Goal: Check status: Check status

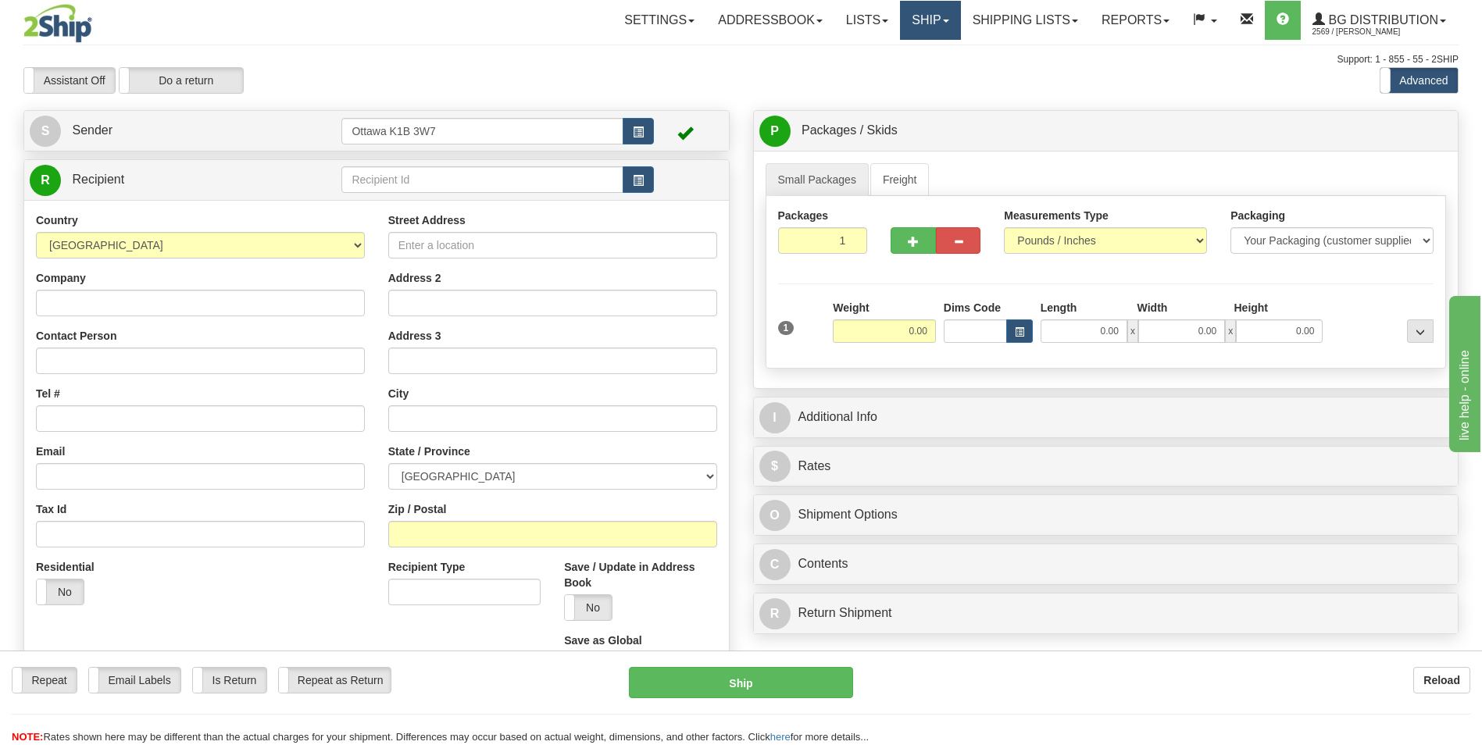
click at [918, 16] on link "Ship" at bounding box center [930, 20] width 60 height 39
click at [905, 54] on link "Ship Screen" at bounding box center [898, 55] width 123 height 20
click at [920, 16] on link "Ship" at bounding box center [930, 20] width 60 height 39
click at [1001, 23] on link "Shipping lists" at bounding box center [1025, 20] width 129 height 39
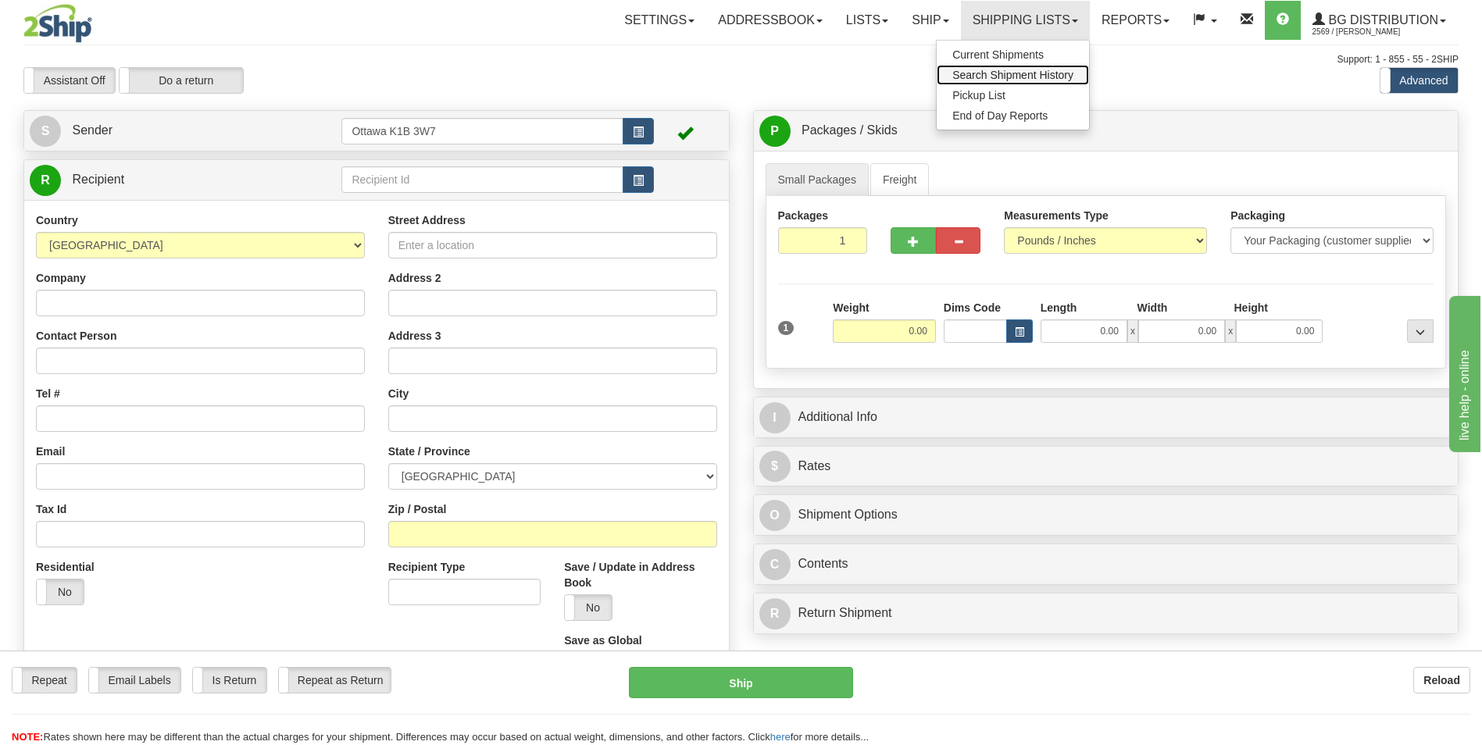
click at [1000, 73] on span "Search Shipment History" at bounding box center [1012, 75] width 121 height 13
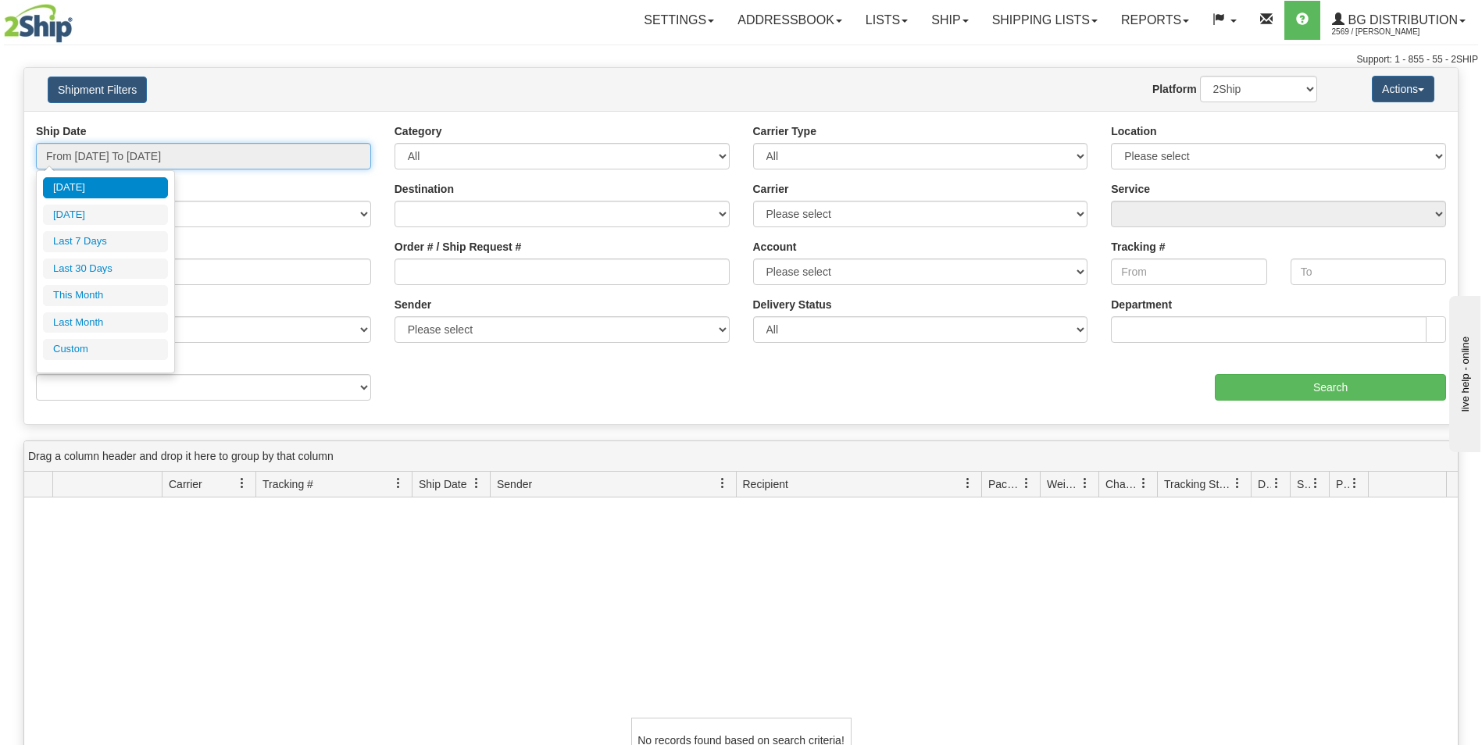
click at [181, 157] on input "From [DATE] To [DATE]" at bounding box center [203, 156] width 335 height 27
type input "[DATE]"
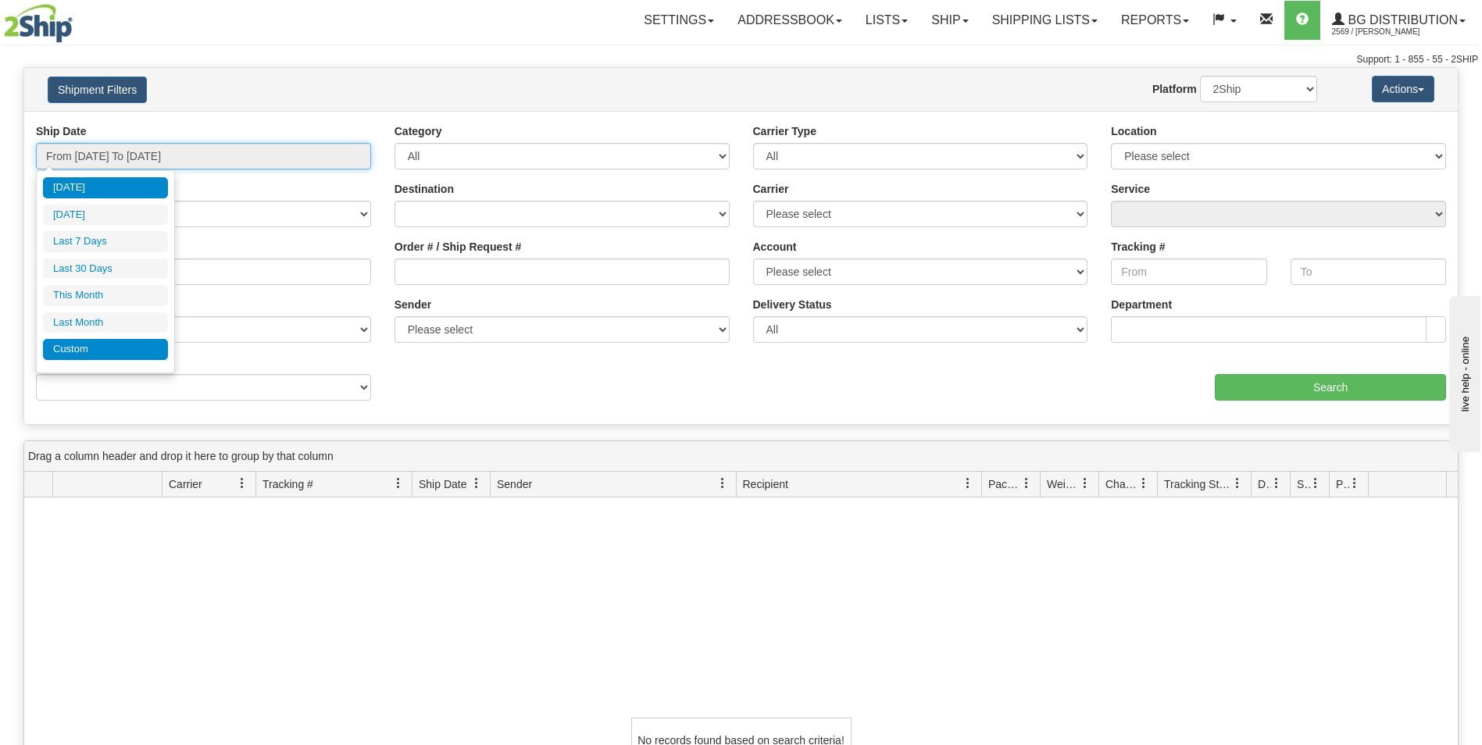
type input "[DATE]"
click at [109, 347] on li "Custom" at bounding box center [105, 349] width 125 height 21
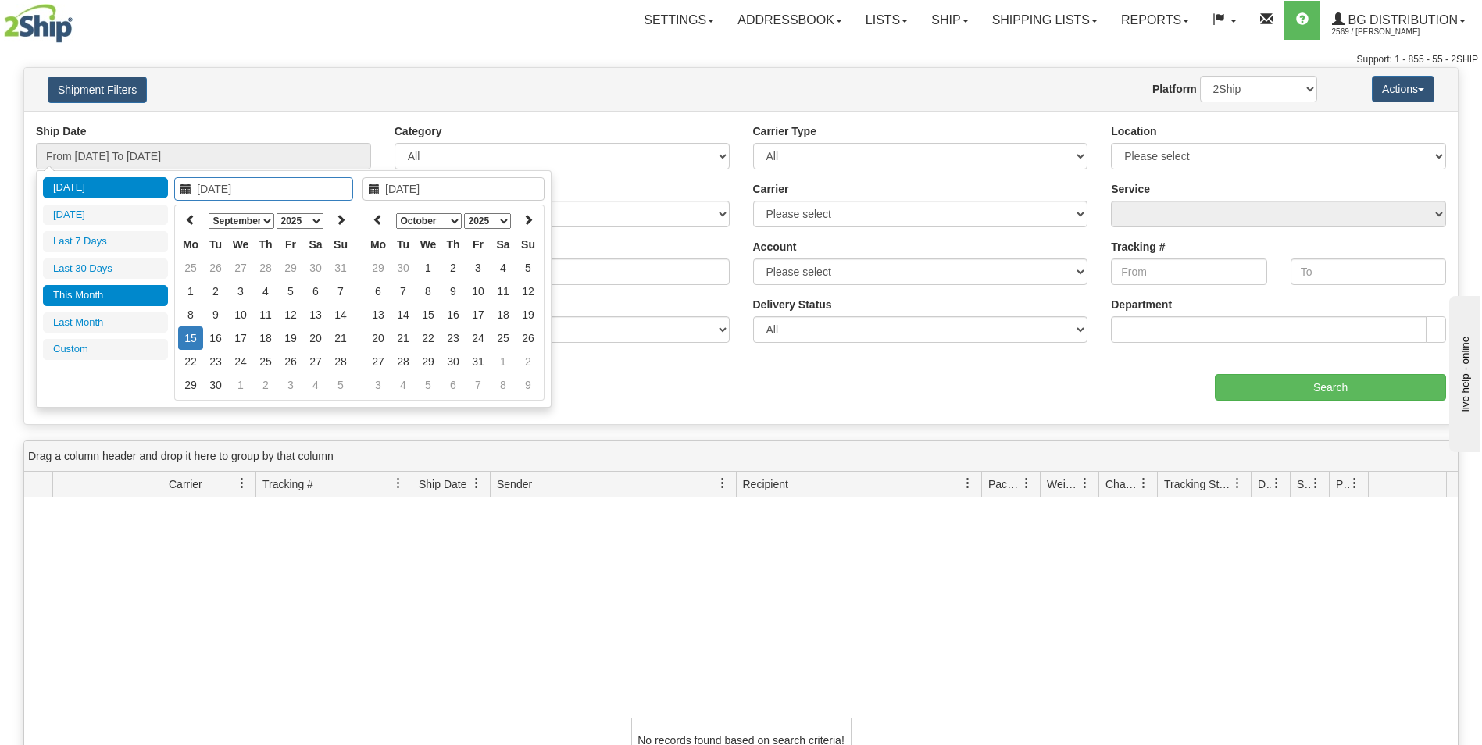
type input "[DATE]"
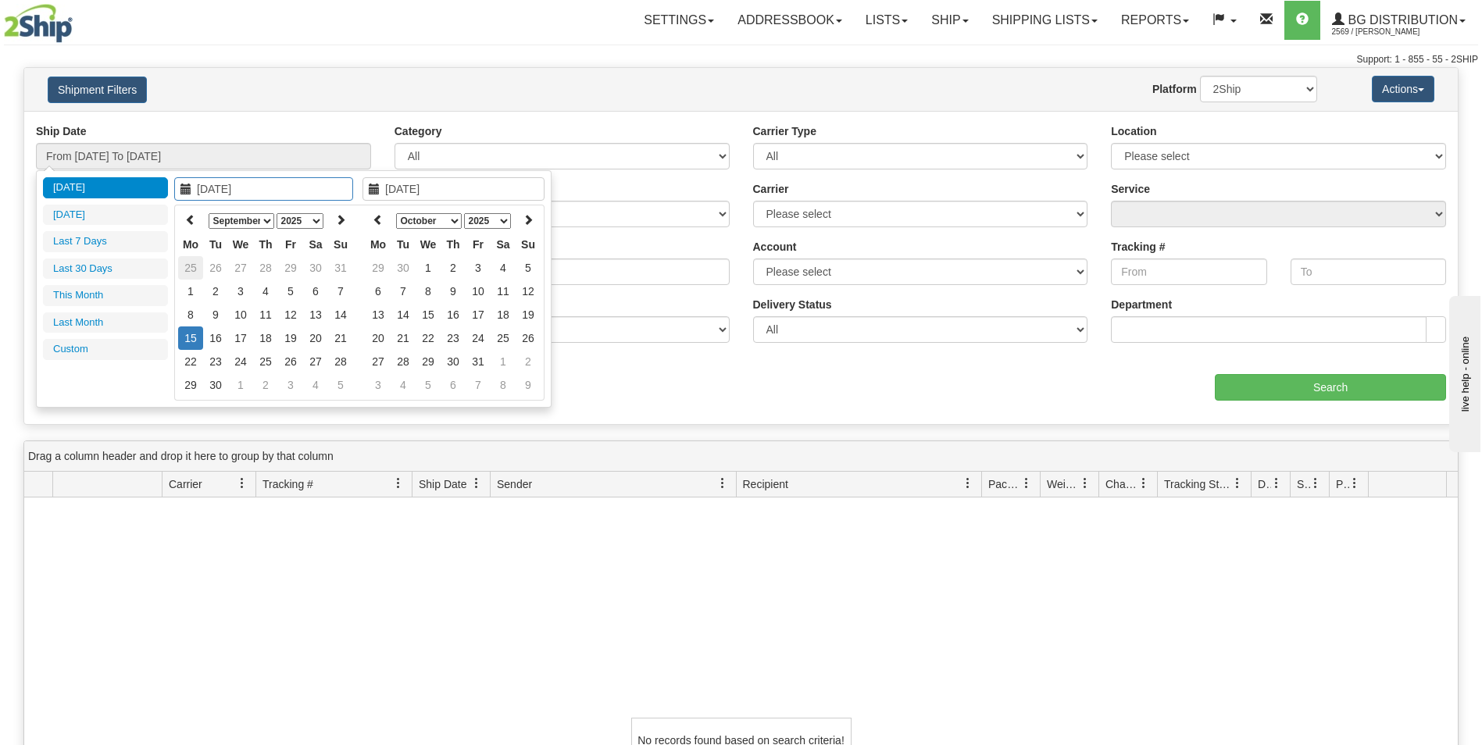
type input "[DATE]"
click at [189, 220] on icon at bounding box center [190, 219] width 11 height 11
type input "07/07/2025"
click at [198, 291] on td "7" at bounding box center [190, 291] width 25 height 23
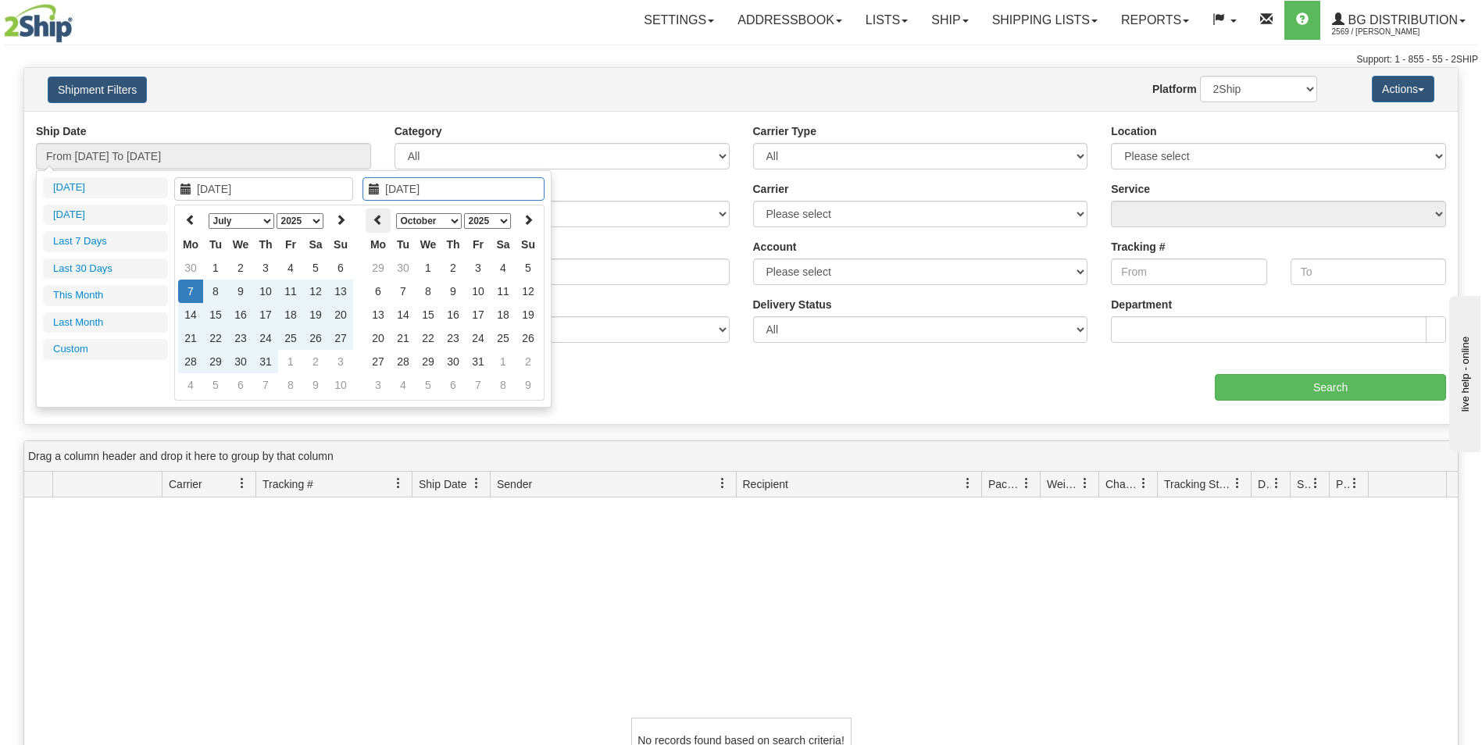
click at [376, 223] on icon at bounding box center [378, 219] width 11 height 11
click at [375, 215] on icon at bounding box center [378, 219] width 11 height 11
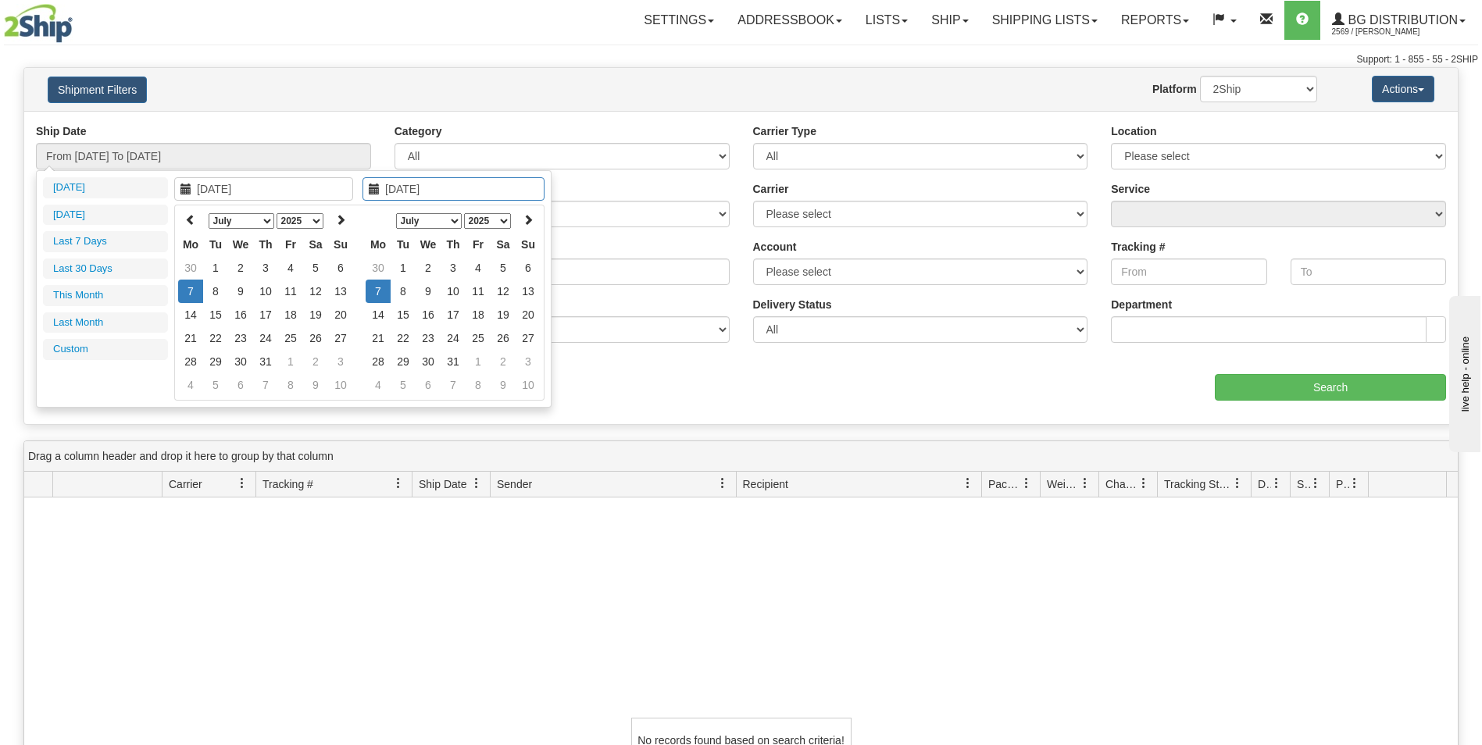
click at [377, 223] on th at bounding box center [378, 221] width 25 height 24
type input "07/12/2025"
click at [502, 291] on td "12" at bounding box center [503, 291] width 25 height 23
type input "From 07/07/2025 To 07/12/2025"
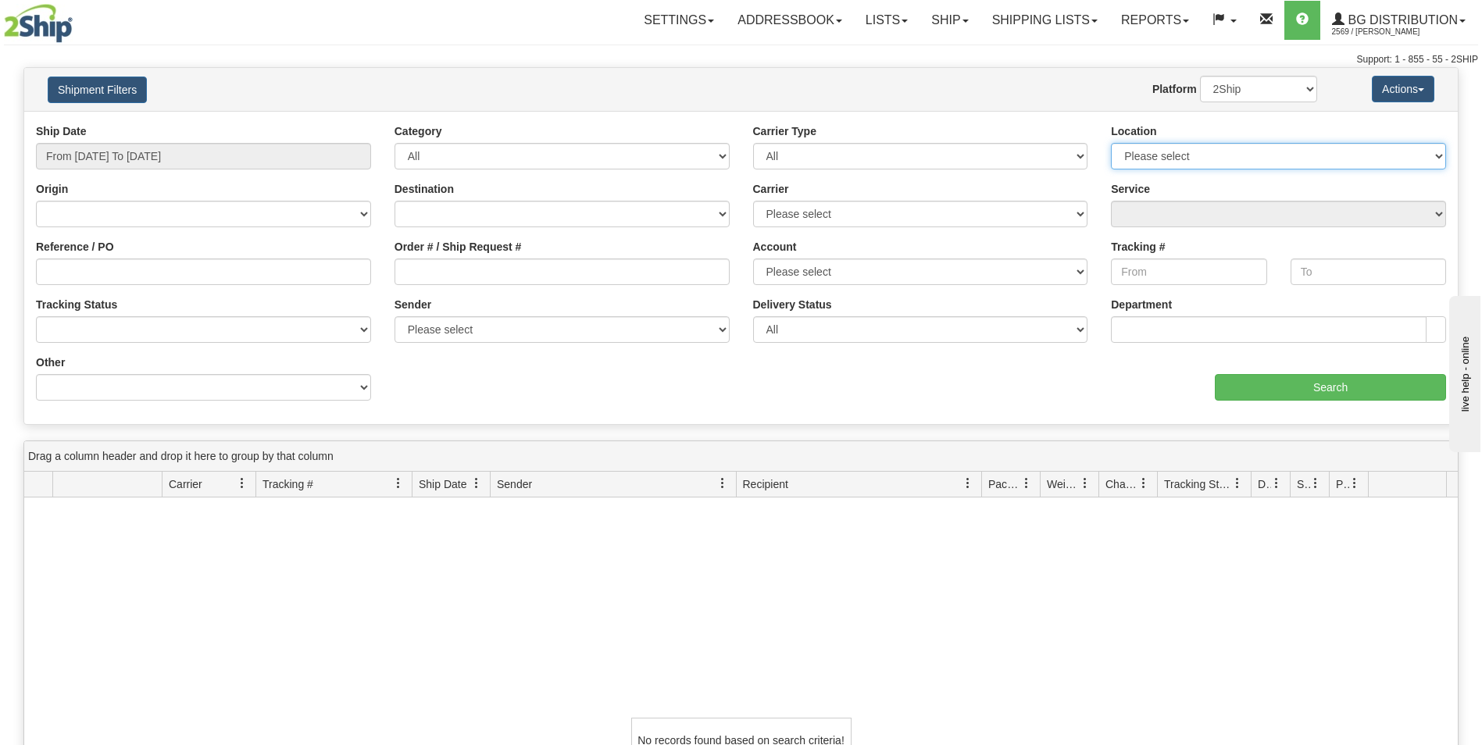
click at [1308, 160] on select "Please select [GEOGRAPHIC_DATA] K1B 3W7 [GEOGRAPHIC_DATA] [GEOGRAPHIC_DATA] [GE…" at bounding box center [1278, 156] width 335 height 27
select select "5436"
click at [1111, 143] on select "Please select [GEOGRAPHIC_DATA] K1B 3W7 [GEOGRAPHIC_DATA] [GEOGRAPHIC_DATA] [GE…" at bounding box center [1278, 156] width 335 height 27
click at [1317, 384] on input "Search" at bounding box center [1330, 387] width 231 height 27
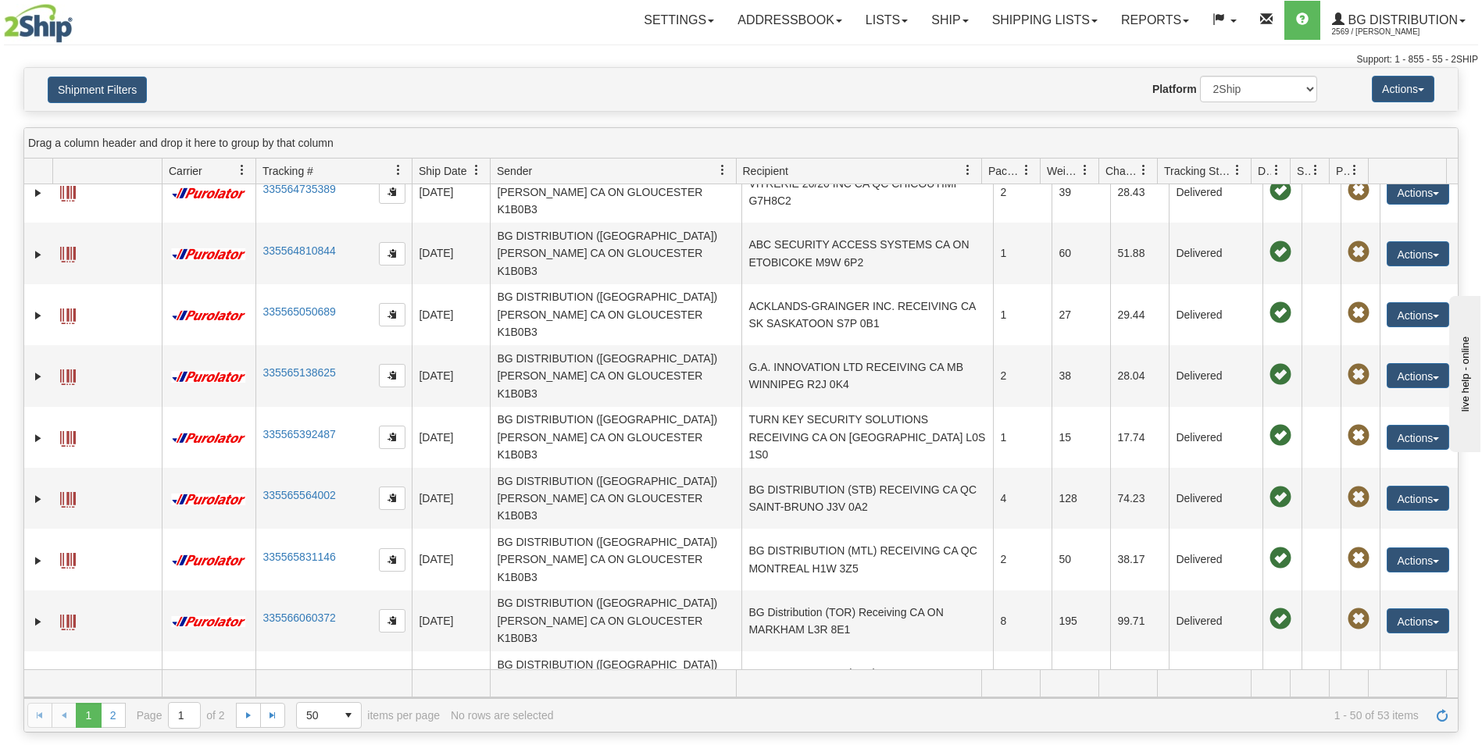
scroll to position [625, 0]
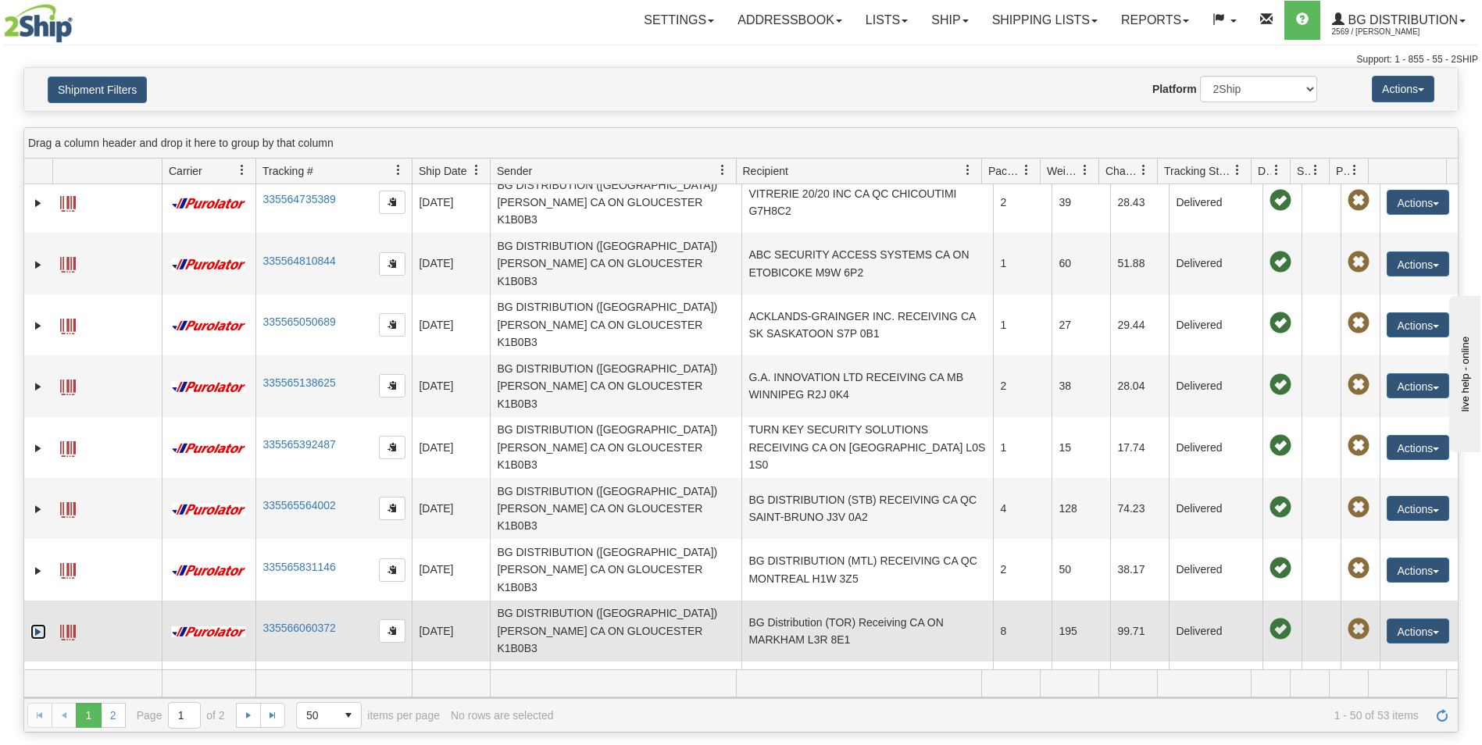
click at [34, 624] on link "Expand" at bounding box center [38, 632] width 16 height 16
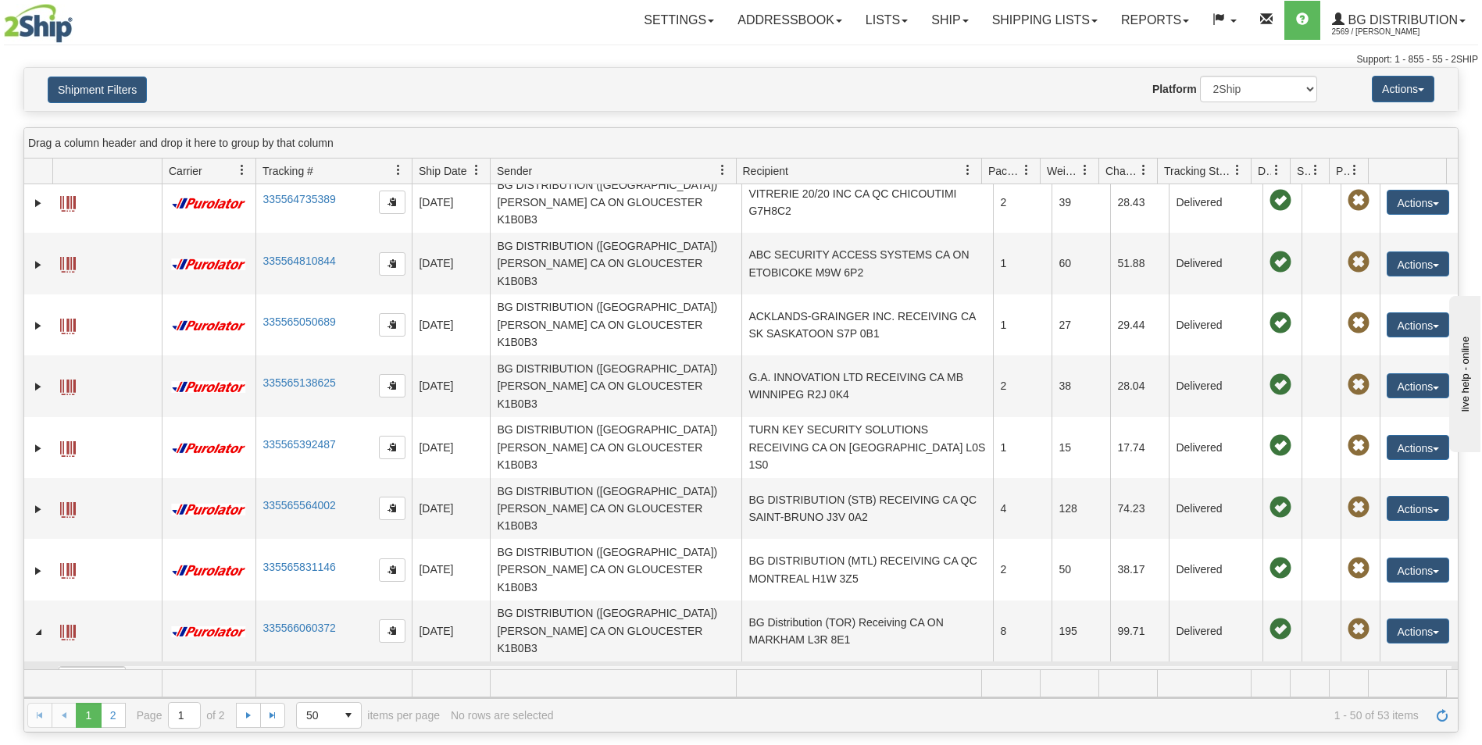
click at [100, 707] on link "Label" at bounding box center [92, 713] width 38 height 13
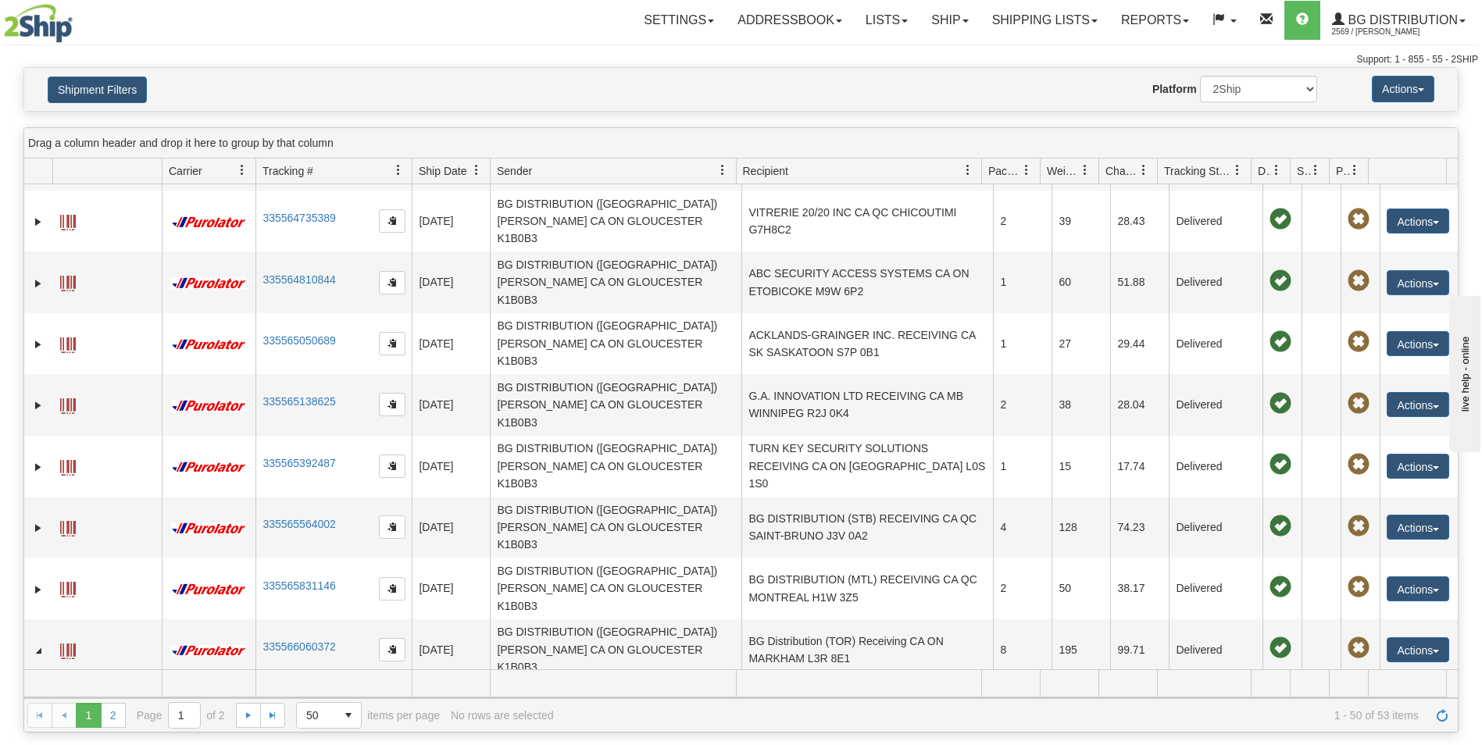
scroll to position [547, 0]
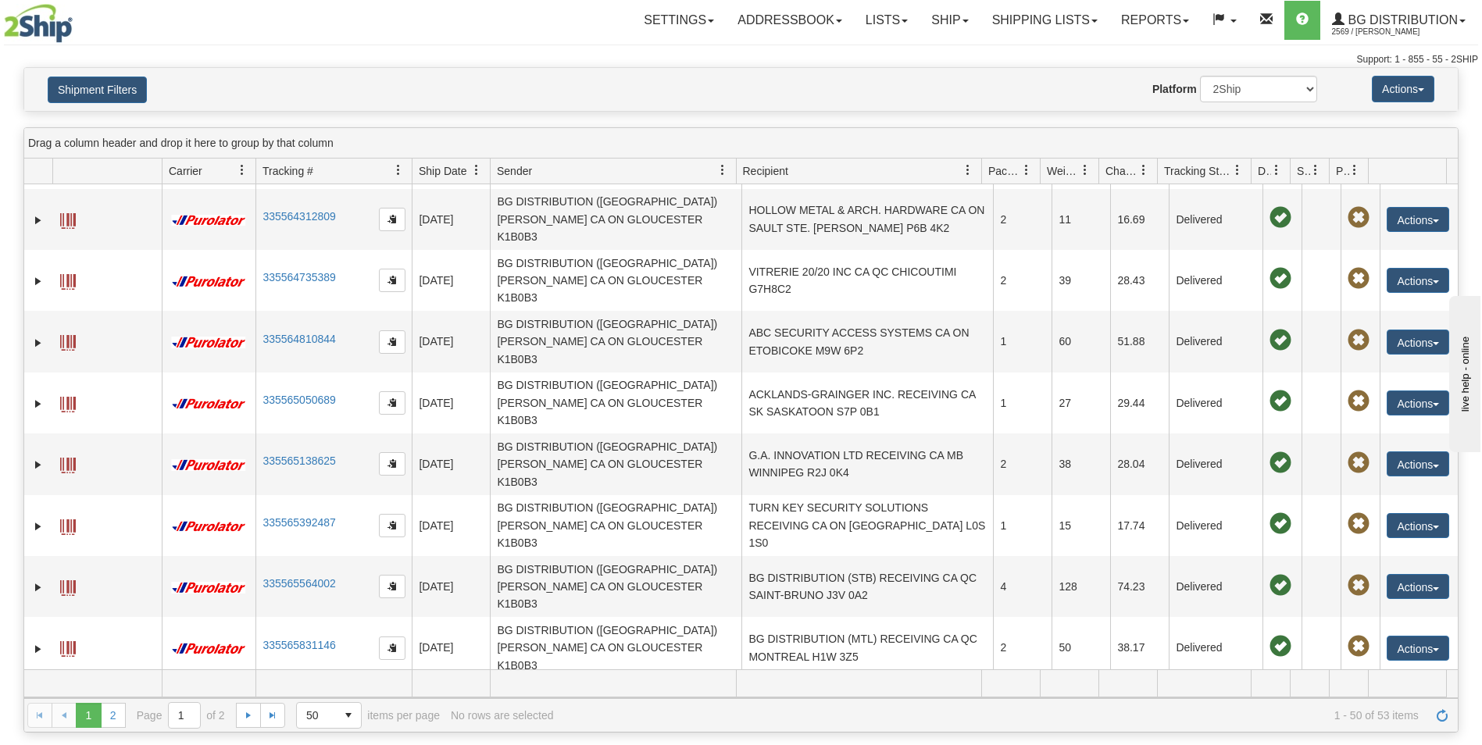
click at [155, 745] on span "Packages" at bounding box center [159, 757] width 66 height 25
click at [167, 745] on div at bounding box center [755, 758] width 1392 height 27
click at [108, 745] on div at bounding box center [755, 758] width 1392 height 27
click at [323, 700] on link "335566060372" at bounding box center [299, 706] width 73 height 13
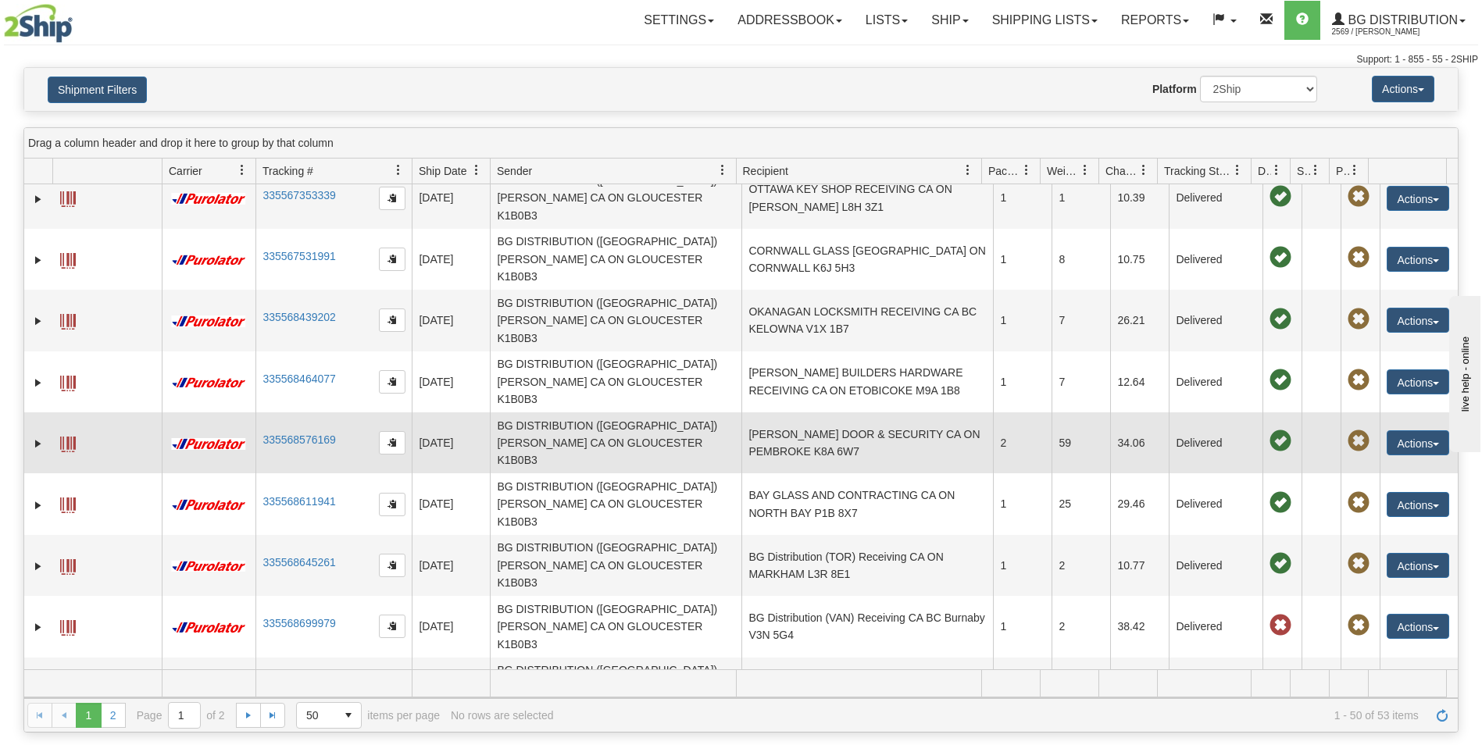
scroll to position [0, 0]
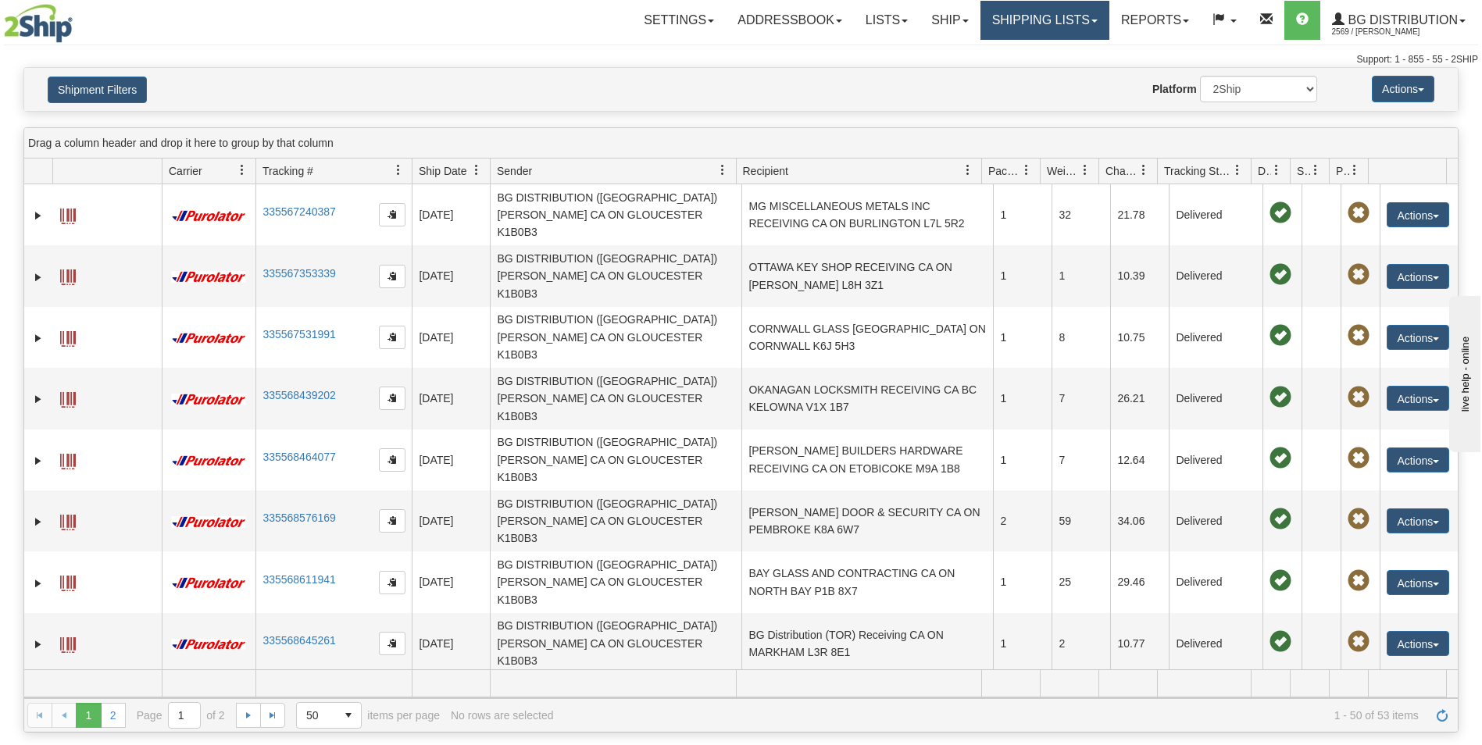
click at [1017, 22] on link "Shipping lists" at bounding box center [1045, 20] width 129 height 39
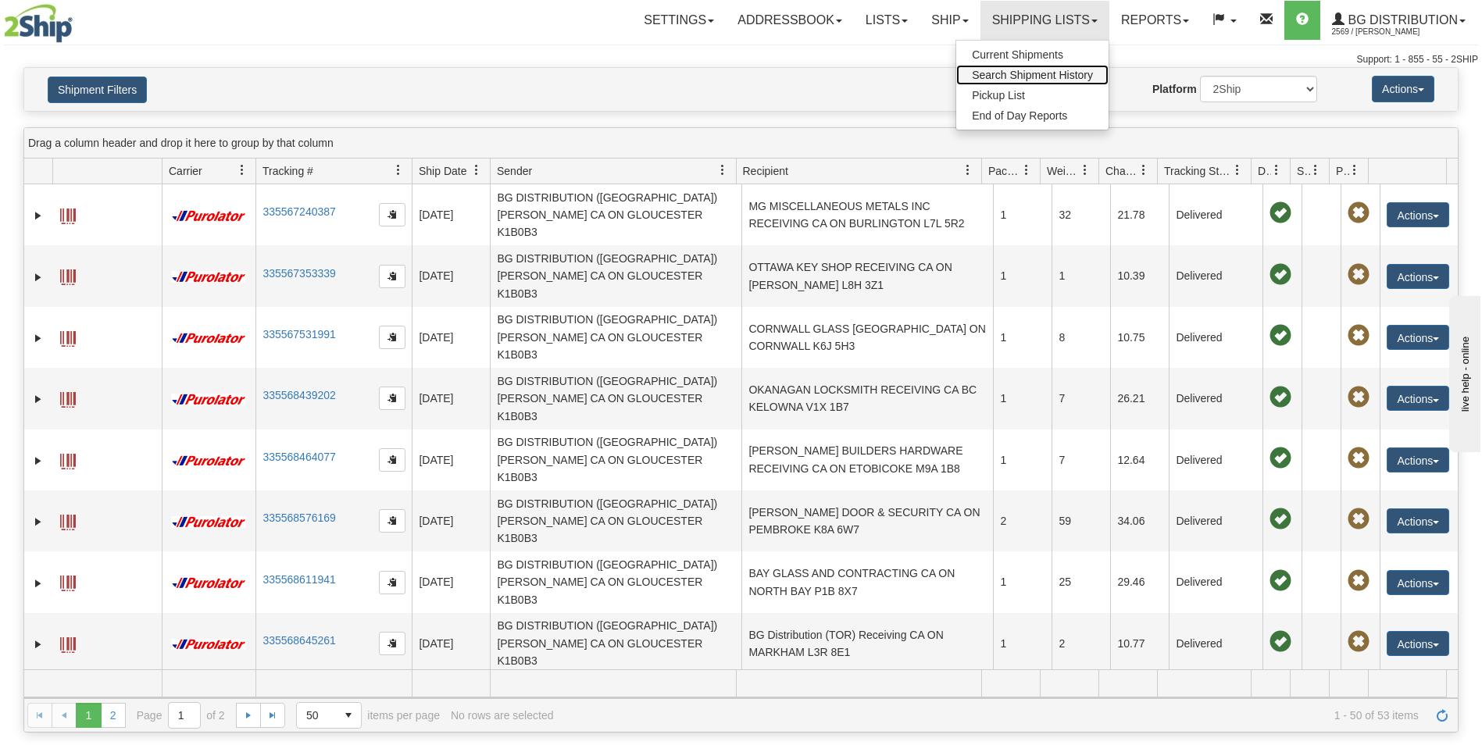
click at [1030, 73] on span "Search Shipment History" at bounding box center [1032, 75] width 121 height 13
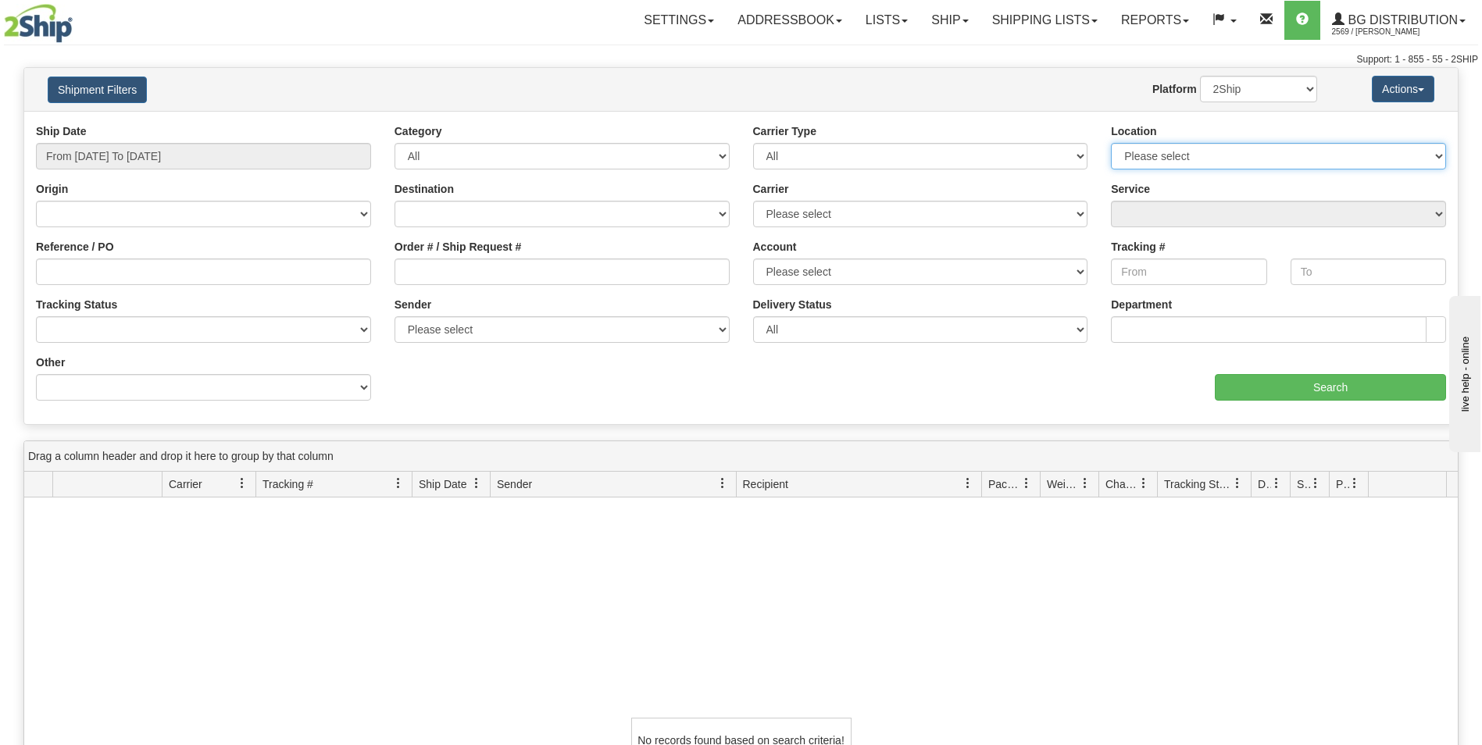
click at [1267, 157] on select "Please select [GEOGRAPHIC_DATA] K1B 3W7 [GEOGRAPHIC_DATA] [GEOGRAPHIC_DATA] [GE…" at bounding box center [1278, 156] width 335 height 27
select select "5436"
click at [1111, 143] on select "Please select [GEOGRAPHIC_DATA] K1B 3W7 [GEOGRAPHIC_DATA] [GEOGRAPHIC_DATA] [GE…" at bounding box center [1278, 156] width 335 height 27
click at [150, 154] on input "From [DATE] To [DATE]" at bounding box center [203, 156] width 335 height 27
